Goal: Navigation & Orientation: Find specific page/section

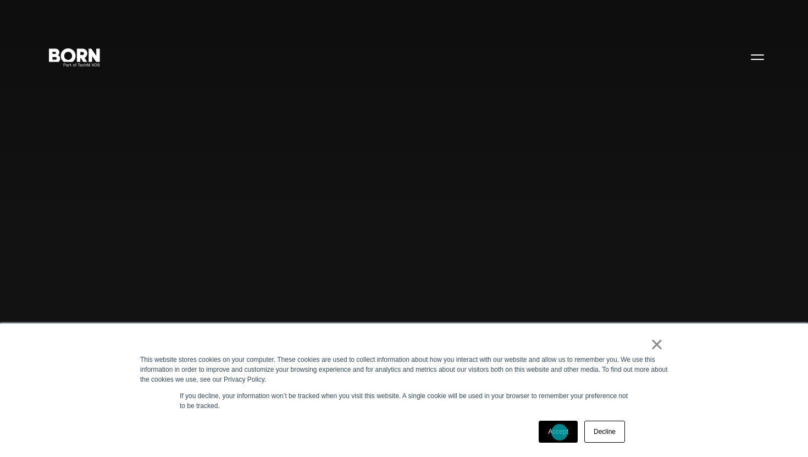
click at [559, 432] on link "Accept" at bounding box center [557, 431] width 39 height 22
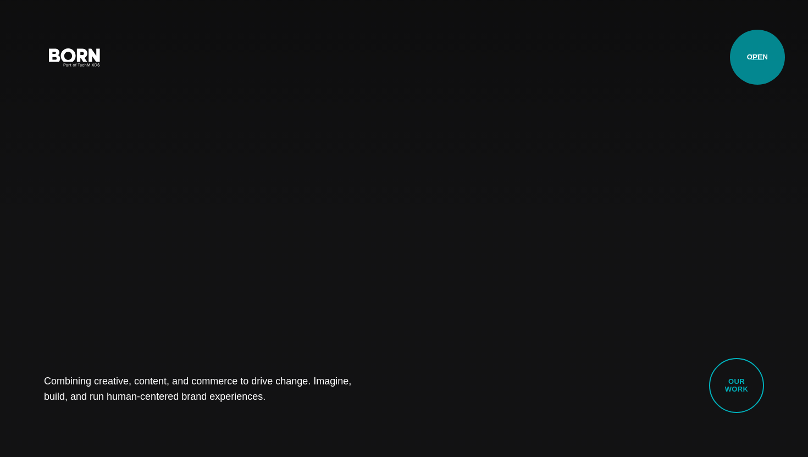
click at [757, 57] on button "Primary Menu" at bounding box center [757, 56] width 26 height 23
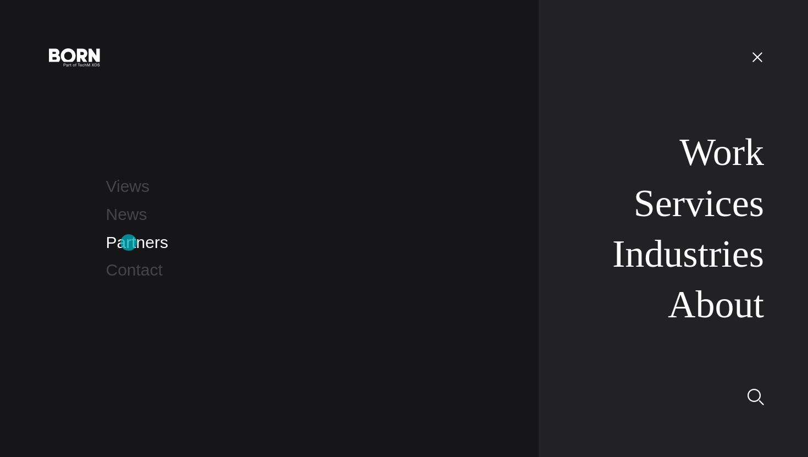
click at [128, 243] on link "Partners" at bounding box center [137, 242] width 62 height 18
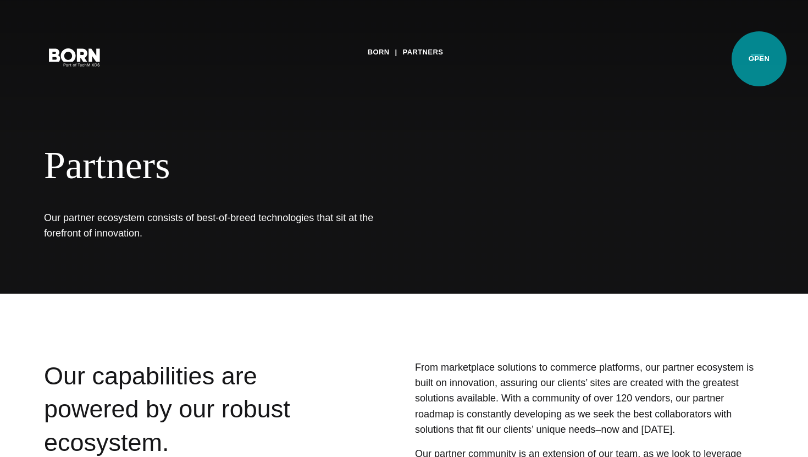
click at [759, 59] on button "Primary Menu" at bounding box center [757, 56] width 26 height 23
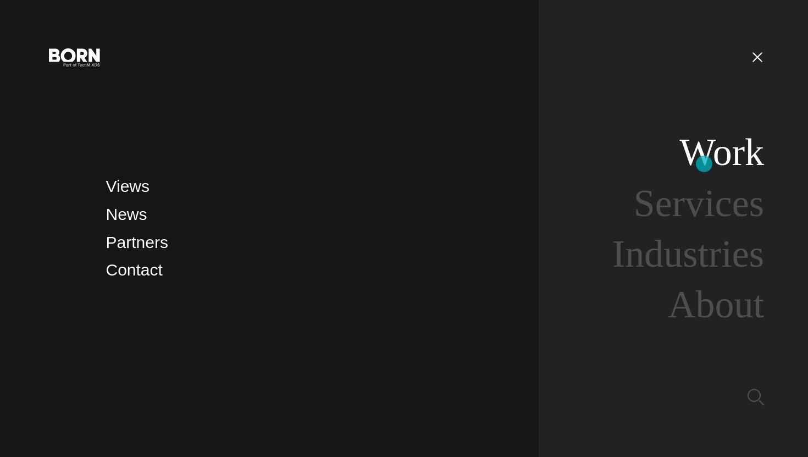
click at [704, 164] on link "Work" at bounding box center [721, 152] width 85 height 42
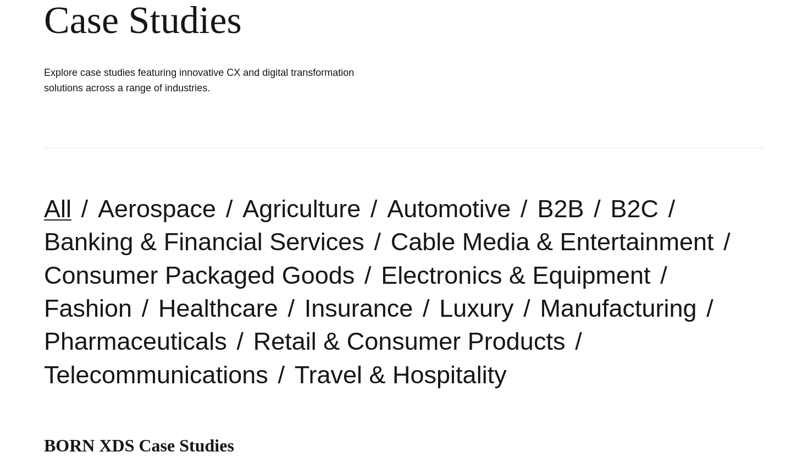
scroll to position [230, 0]
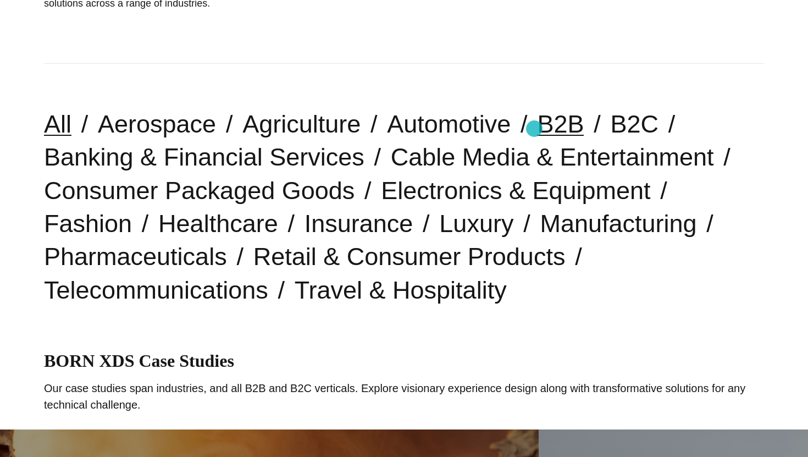
click at [537, 129] on link "B2B" at bounding box center [560, 124] width 47 height 28
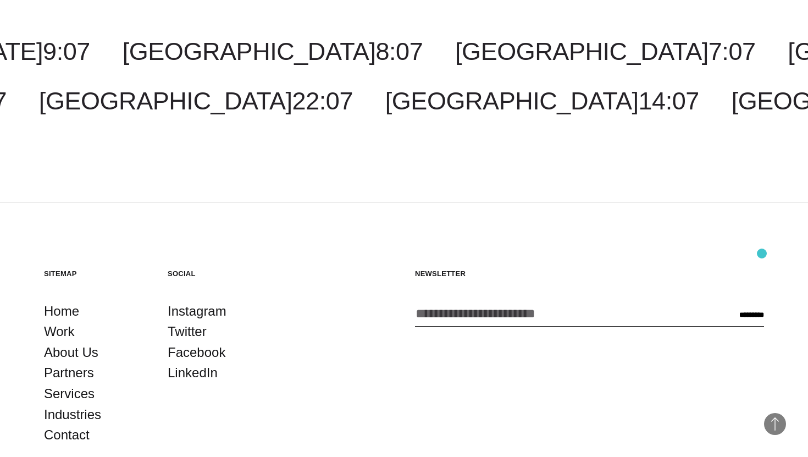
scroll to position [2958, 0]
